Goal: Task Accomplishment & Management: Use online tool/utility

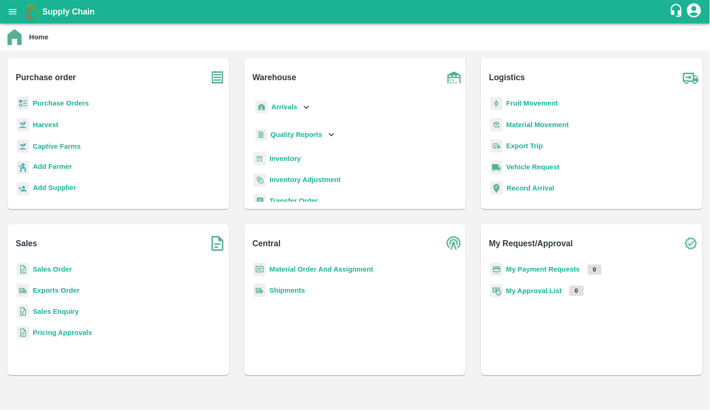
click at [54, 102] on b "Purchase Orders" at bounding box center [61, 103] width 56 height 8
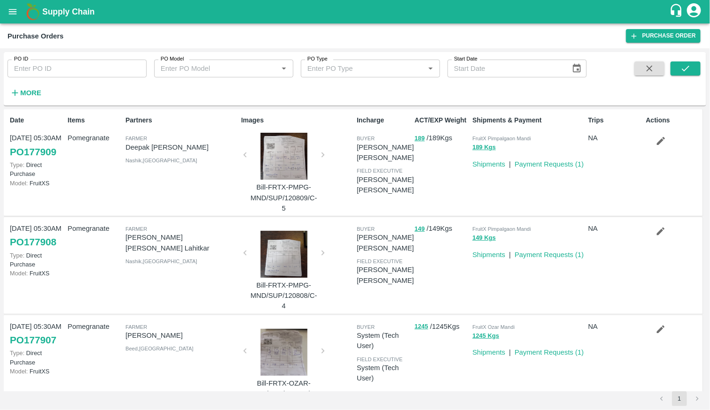
click at [24, 80] on div "More" at bounding box center [22, 88] width 44 height 23
click at [26, 91] on strong "More" at bounding box center [30, 93] width 21 height 8
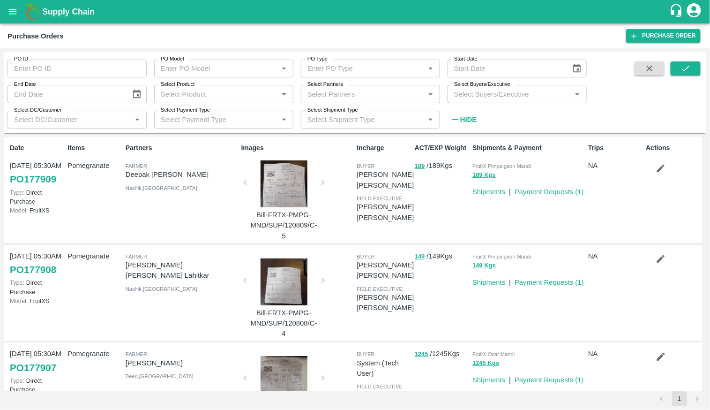
click at [82, 117] on input "Select DC/Customer" at bounding box center [69, 119] width 118 height 12
click at [380, 88] on input "Select Partners" at bounding box center [363, 94] width 118 height 12
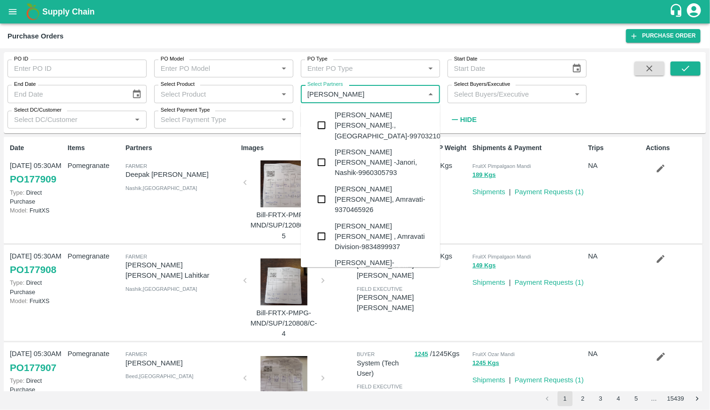
type input "[PERSON_NAME]"
